Goal: Task Accomplishment & Management: Manage account settings

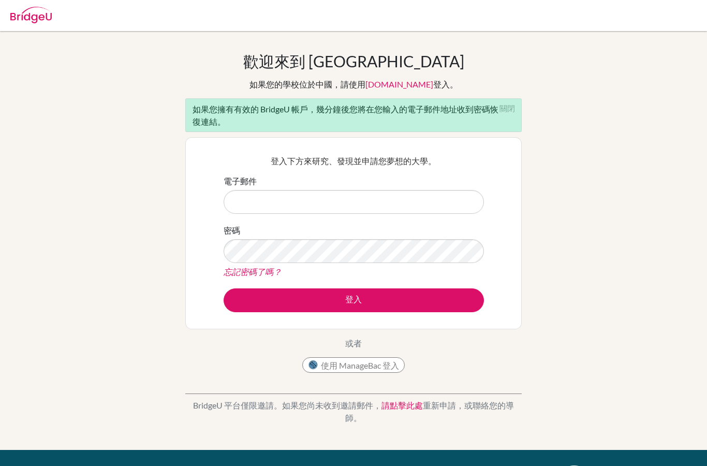
scroll to position [66, 0]
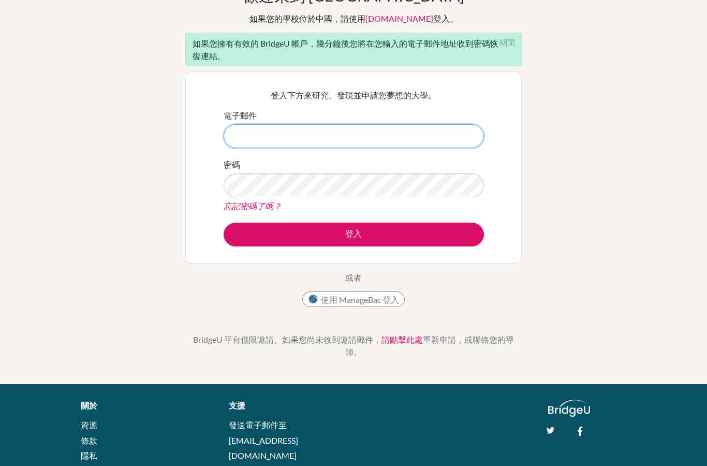
click at [361, 148] on input "電子郵件" at bounding box center [354, 136] width 260 height 24
paste input "[EMAIL_ADDRESS][DOMAIN_NAME]"
type input "[EMAIL_ADDRESS][DOMAIN_NAME]"
click at [612, 98] on div "歡迎來到 [GEOGRAPHIC_DATA] 如果您的學校位於中國，請使用 [DOMAIN_NAME] 登入。 如果您擁有有效的 BridgeU 帳戶，幾分鐘…" at bounding box center [353, 175] width 707 height 378
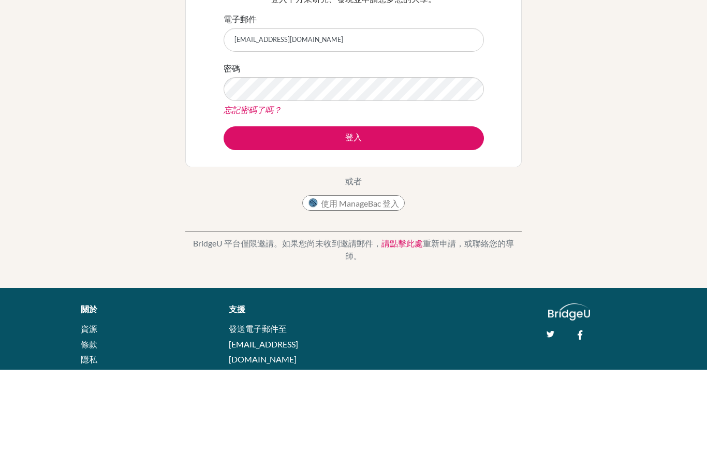
click at [456, 223] on button "登入" at bounding box center [354, 235] width 260 height 24
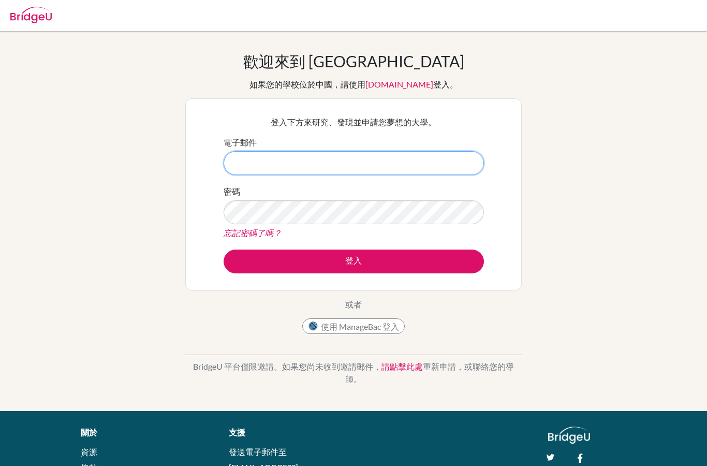
click at [448, 175] on input "電子郵件" at bounding box center [354, 163] width 260 height 24
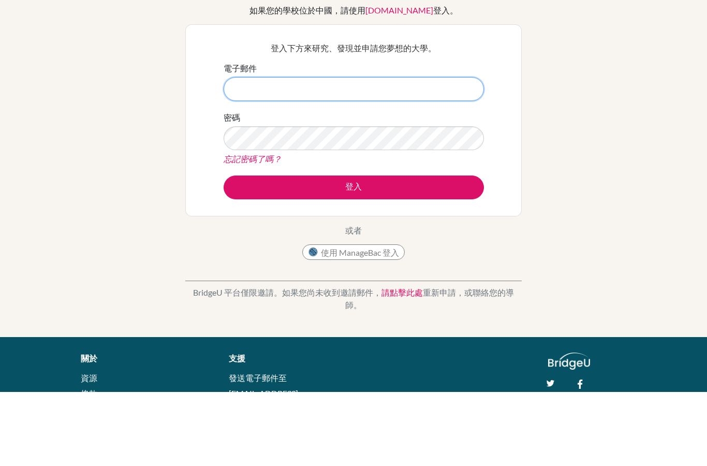
type input "selinahuang1211@gmail.com"
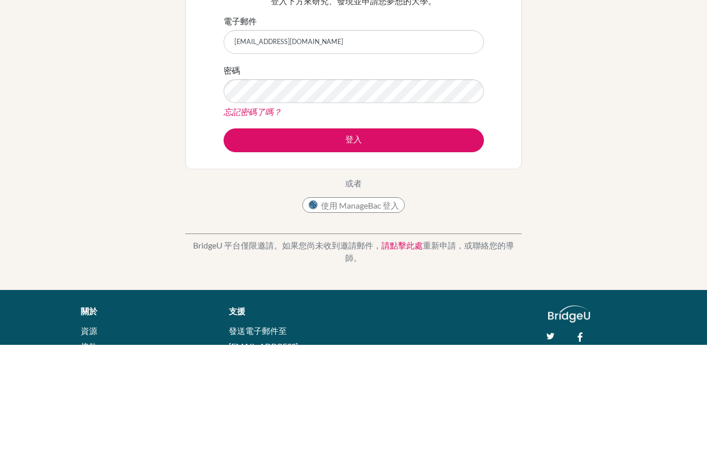
click at [330, 136] on form "電子郵件 selinahuang1211@gmail.com 密碼 忘記密碼了嗎？ 登入" at bounding box center [354, 204] width 260 height 137
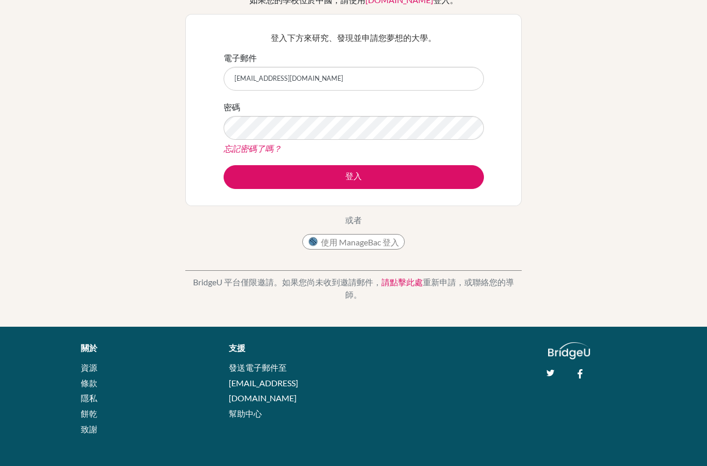
click at [467, 176] on button "登入" at bounding box center [354, 177] width 260 height 24
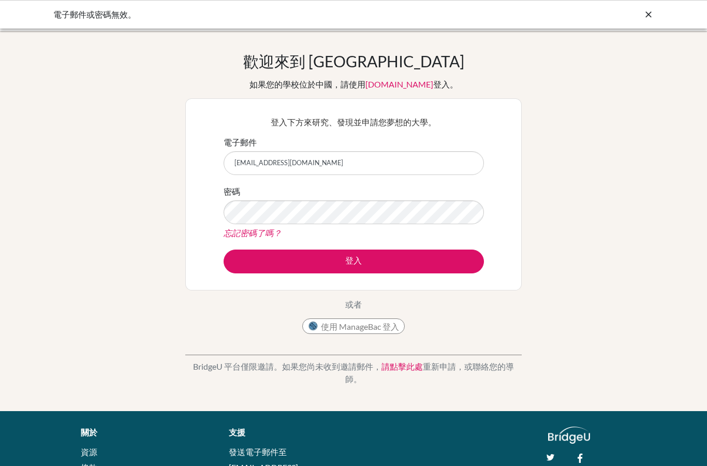
click at [456, 173] on input "selinahuang1211@gmail.com" at bounding box center [354, 163] width 260 height 24
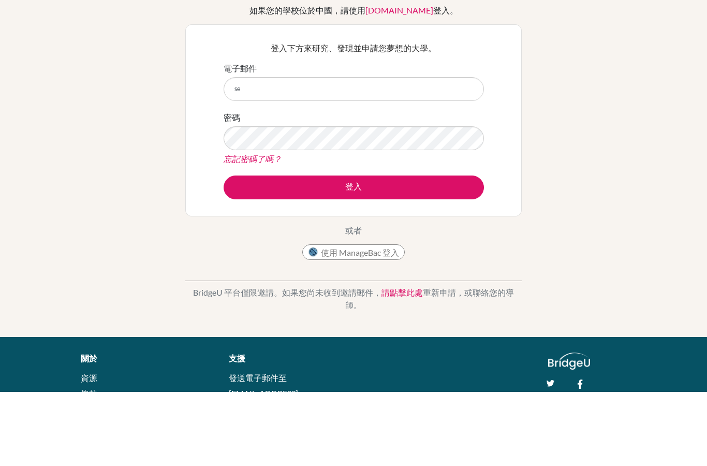
type input "s"
click at [341, 151] on input "電子郵件" at bounding box center [354, 163] width 260 height 24
type input "[EMAIL_ADDRESS][DOMAIN_NAME]"
click at [675, 158] on div "歡迎來到 BridgeU 如果您的學校位於中國，請使用 app.bridge-u.com.cn 登入。 登入下方來研究、發現並申請您夢想的大學。 電子郵件 s…" at bounding box center [353, 221] width 707 height 339
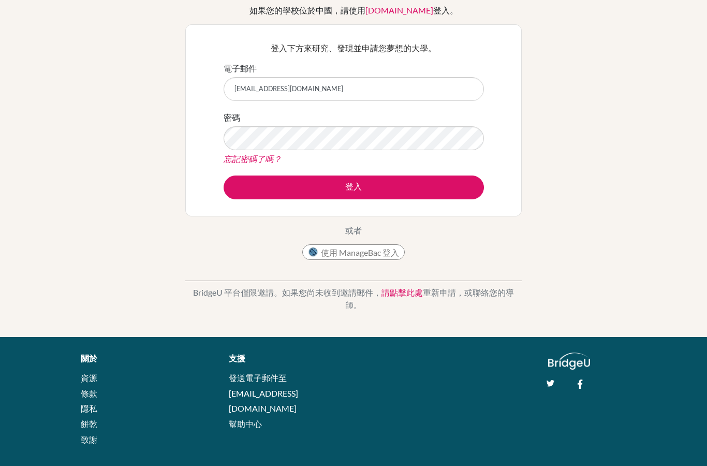
click at [406, 196] on button "登入" at bounding box center [354, 188] width 260 height 24
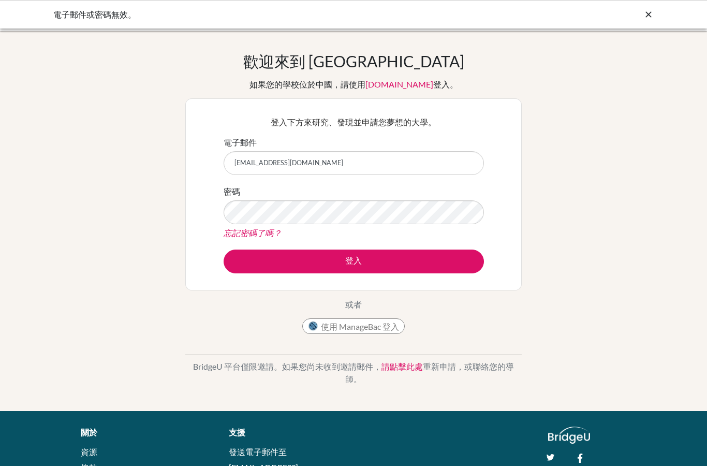
click at [650, 12] on icon at bounding box center [649, 14] width 10 height 10
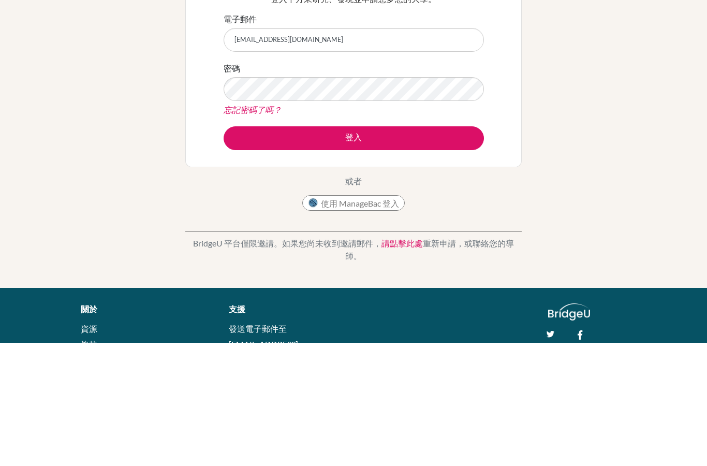
click at [292, 250] on button "登入" at bounding box center [354, 262] width 260 height 24
click at [419, 250] on button "登入" at bounding box center [354, 262] width 260 height 24
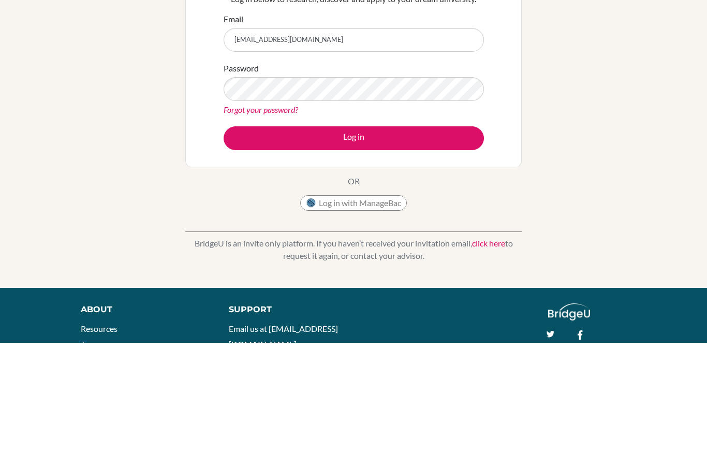
click at [674, 126] on div "Welcome to BridgeU If your school is based in China, use app.bridge-u.com.cn to…" at bounding box center [353, 221] width 707 height 339
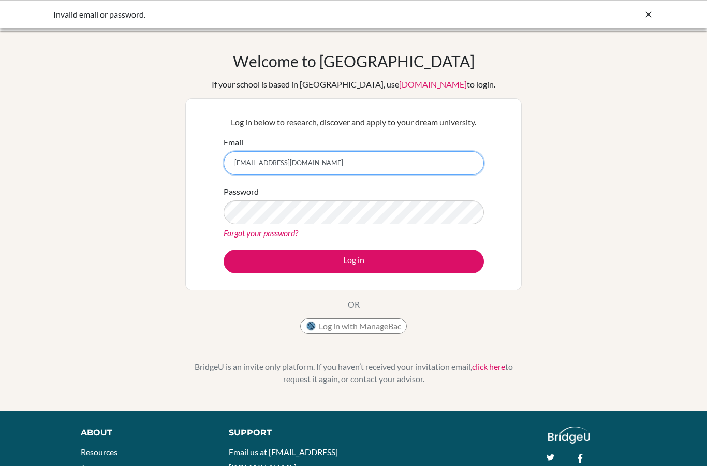
click at [416, 161] on input "[EMAIL_ADDRESS][DOMAIN_NAME]" at bounding box center [354, 163] width 260 height 24
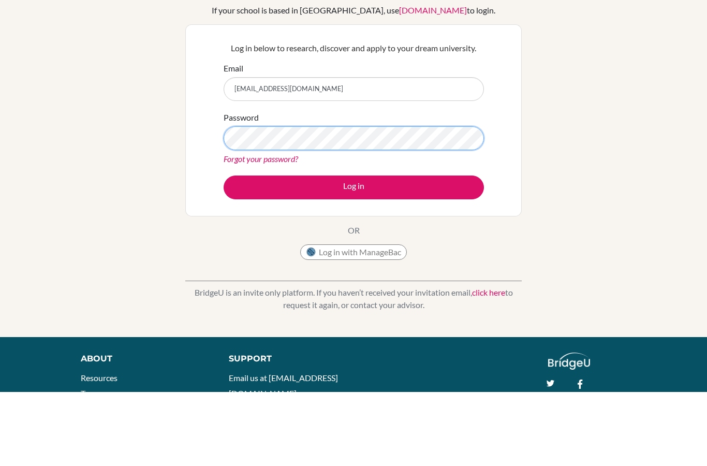
type input "[EMAIL_ADDRESS][DOMAIN_NAME]"
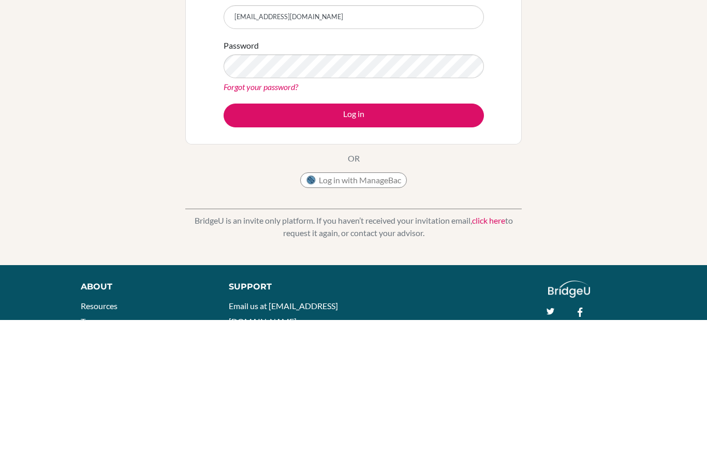
click at [419, 250] on button "Log in" at bounding box center [354, 262] width 260 height 24
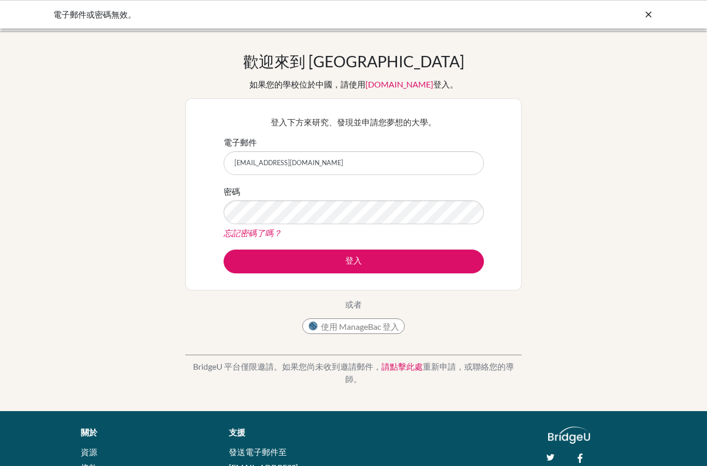
click at [381, 167] on input "[EMAIL_ADDRESS][DOMAIN_NAME]" at bounding box center [354, 163] width 260 height 24
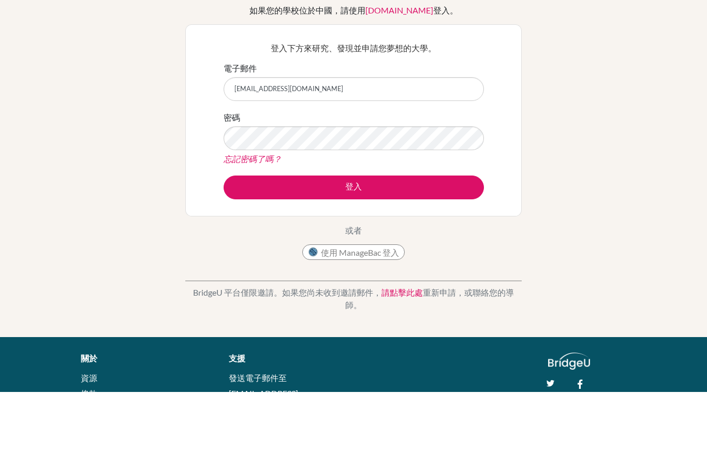
type input "[EMAIL_ADDRESS][DOMAIN_NAME]"
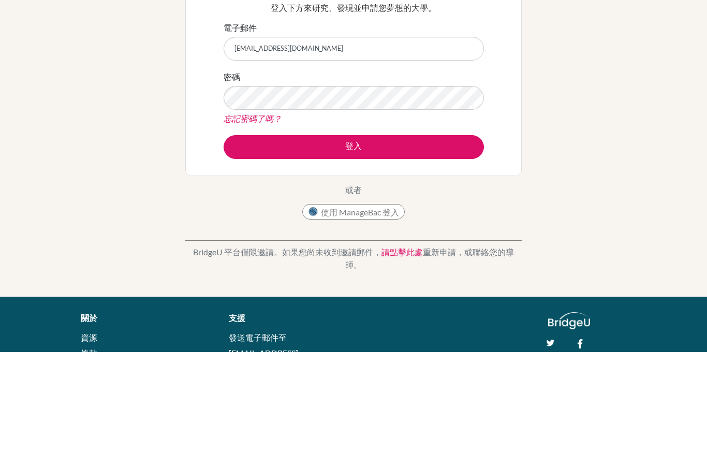
click at [426, 250] on button "登入" at bounding box center [354, 262] width 260 height 24
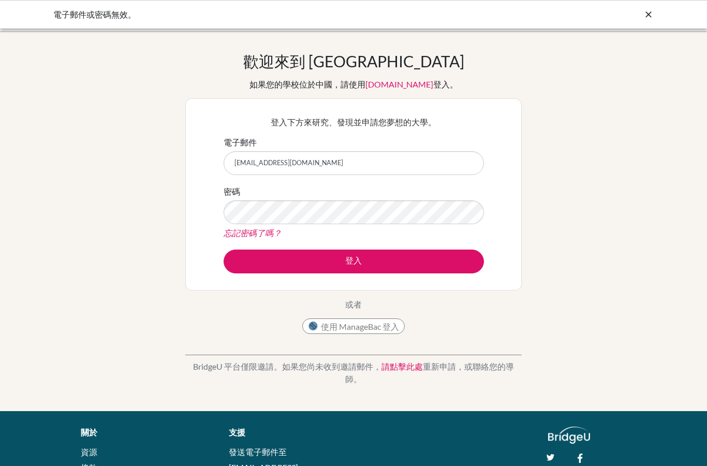
click at [381, 167] on input "[EMAIL_ADDRESS][DOMAIN_NAME]" at bounding box center [354, 163] width 260 height 24
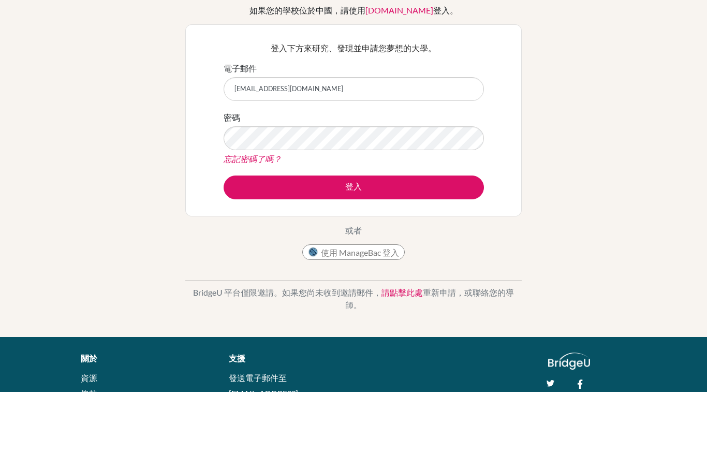
click at [306, 151] on input "[EMAIL_ADDRESS][DOMAIN_NAME]" at bounding box center [354, 163] width 260 height 24
click at [298, 151] on input "[EMAIL_ADDRESS][DOMAIN_NAME]" at bounding box center [354, 163] width 260 height 24
type input "[EMAIL_ADDRESS][DOMAIN_NAME]"
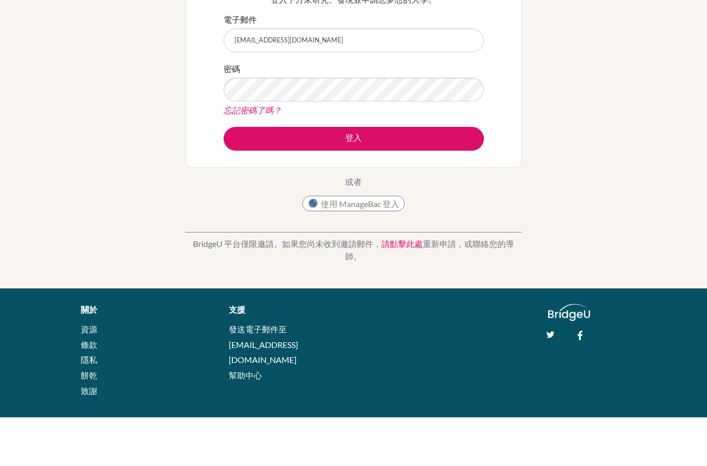
click at [347, 181] on font "登入" at bounding box center [353, 186] width 17 height 10
